Goal: Transaction & Acquisition: Purchase product/service

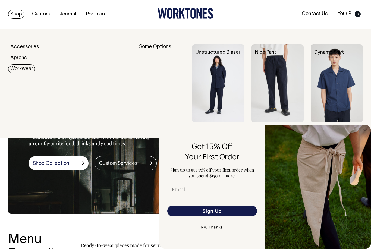
click at [209, 87] on img at bounding box center [218, 83] width 52 height 78
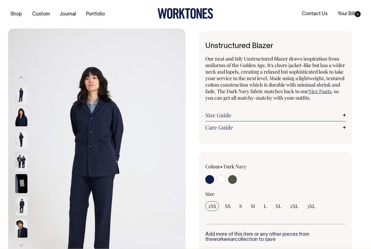
click at [21, 164] on img at bounding box center [21, 161] width 12 height 19
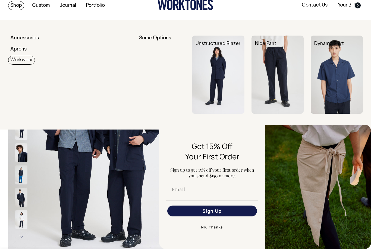
scroll to position [10, 0]
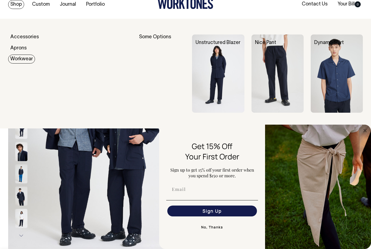
click at [331, 88] on img at bounding box center [337, 73] width 52 height 78
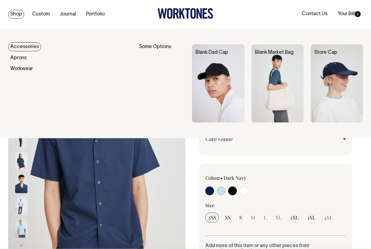
scroll to position [4, 0]
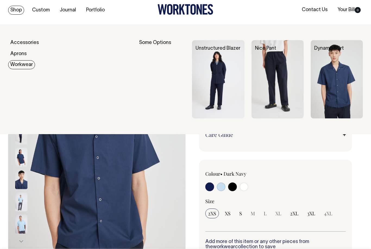
click at [153, 42] on div "Some Options" at bounding box center [162, 79] width 46 height 78
click at [21, 68] on link "Workwear" at bounding box center [21, 64] width 27 height 9
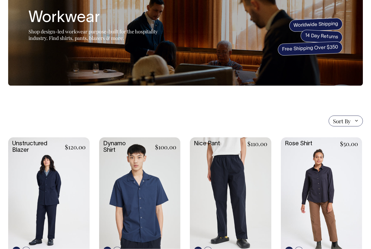
scroll to position [41, 0]
click at [326, 176] on link at bounding box center [321, 197] width 81 height 121
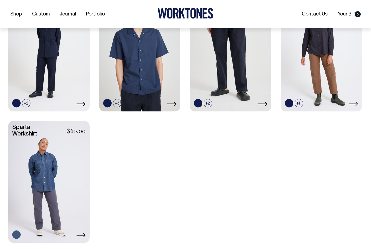
scroll to position [189, 0]
click at [40, 169] on link at bounding box center [48, 181] width 81 height 121
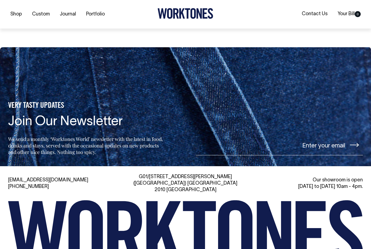
scroll to position [430, 0]
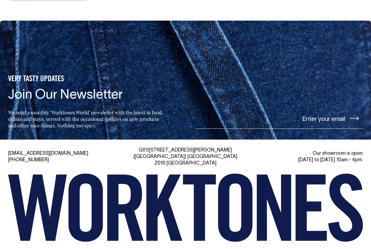
click at [194, 154] on div "G01/50 Marshall St, Surry Hills (Gadigal) NSW 2010 Australia" at bounding box center [185, 157] width 113 height 20
click at [342, 154] on div "Our showroom is open Monday to Friday 10am - 4pm." at bounding box center [306, 156] width 113 height 13
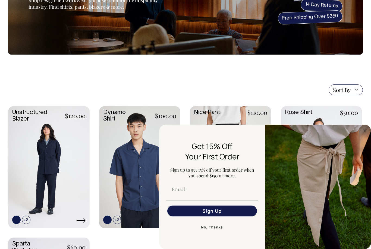
scroll to position [0, 0]
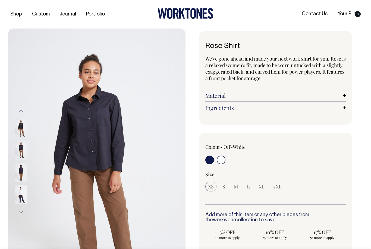
click at [21, 148] on img at bounding box center [21, 150] width 12 height 19
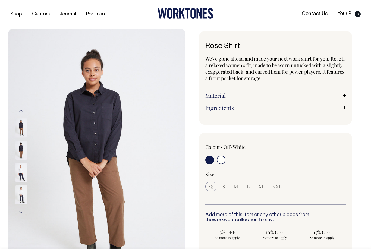
click at [222, 158] on input "radio" at bounding box center [221, 160] width 9 height 9
click at [209, 159] on input "radio" at bounding box center [209, 160] width 9 height 9
radio input "true"
radio input "false"
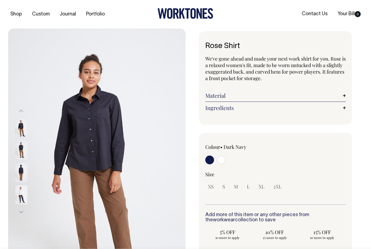
click at [20, 169] on img at bounding box center [21, 172] width 12 height 19
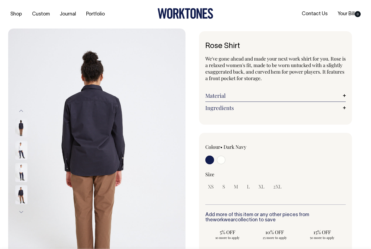
click at [21, 192] on img at bounding box center [21, 194] width 12 height 19
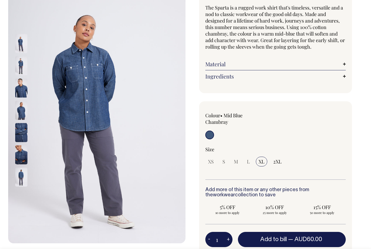
scroll to position [51, 0]
click at [212, 150] on div "Size" at bounding box center [275, 149] width 140 height 7
click at [238, 161] on span "M" at bounding box center [236, 162] width 4 height 7
click at [20, 68] on img at bounding box center [21, 66] width 12 height 19
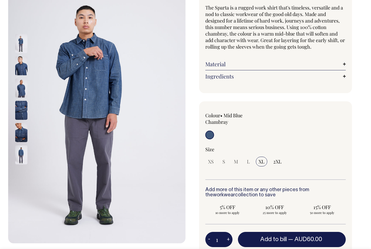
click at [17, 89] on img at bounding box center [21, 88] width 12 height 19
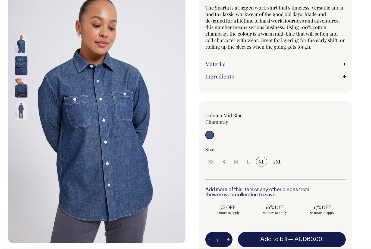
click at [20, 109] on img at bounding box center [21, 110] width 12 height 19
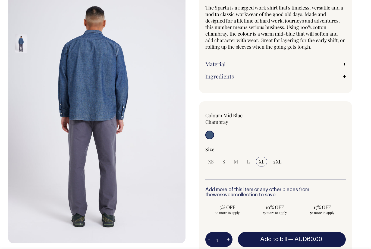
click at [345, 65] on link "Material" at bounding box center [275, 64] width 140 height 7
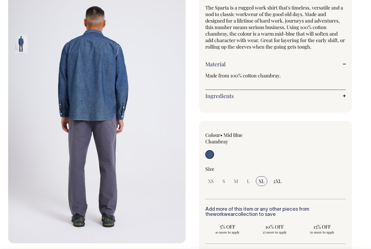
click at [349, 98] on div "Sparta Workshirt The Sparta is a rugged work shirt that's timeless, versatile a…" at bounding box center [275, 46] width 153 height 132
click at [345, 95] on link "Ingredients" at bounding box center [275, 96] width 140 height 7
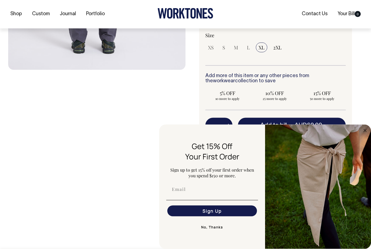
scroll to position [226, 0]
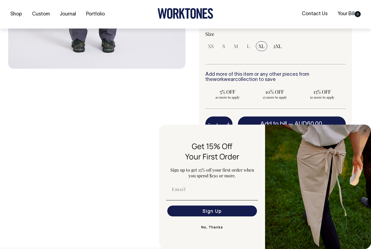
click at [365, 132] on icon "Close dialog" at bounding box center [364, 130] width 3 height 3
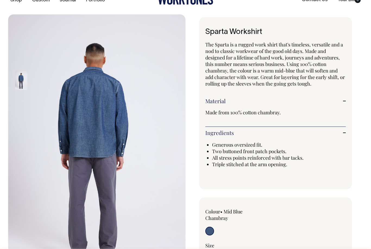
scroll to position [0, 0]
